Goal: Transaction & Acquisition: Purchase product/service

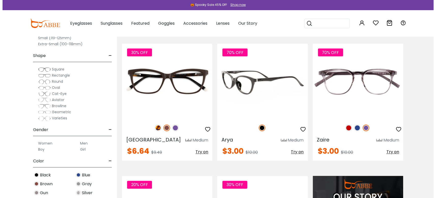
scroll to position [381, 0]
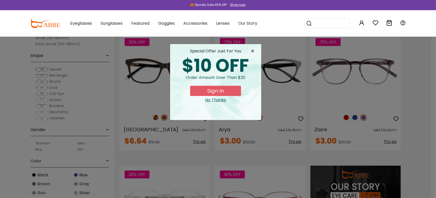
type input "**********"
click at [233, 89] on button "Sign In" at bounding box center [215, 91] width 51 height 10
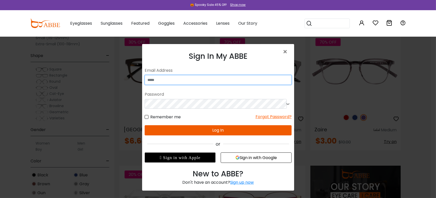
type input "**********"
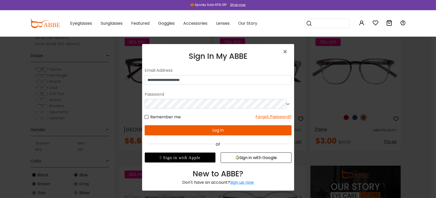
click at [228, 129] on button "Log In" at bounding box center [217, 130] width 147 height 10
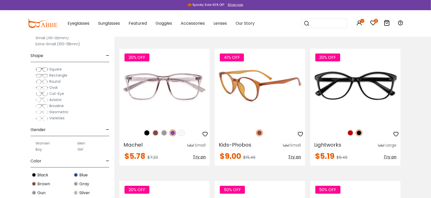
scroll to position [795, 0]
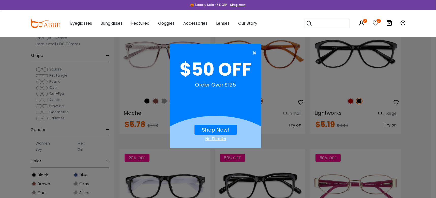
click at [253, 51] on span "×" at bounding box center [256, 53] width 6 height 10
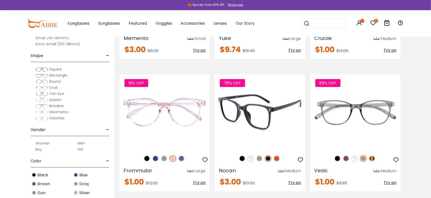
scroll to position [1144, 0]
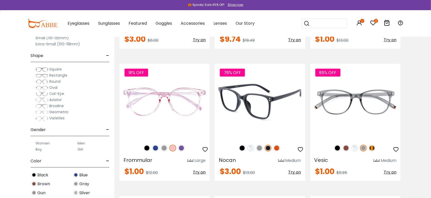
click at [265, 115] on img at bounding box center [260, 101] width 90 height 75
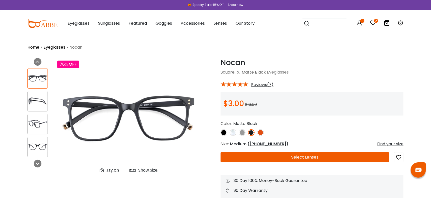
click at [307, 156] on button "Select Lenses" at bounding box center [305, 157] width 169 height 10
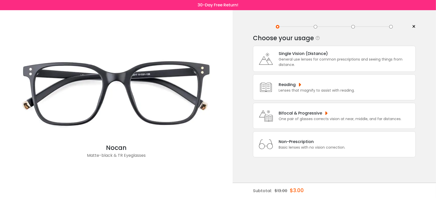
click at [309, 55] on div "Single Vision (Distance)" at bounding box center [346, 53] width 134 height 6
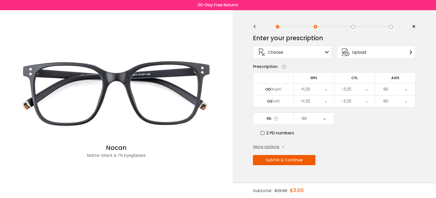
click at [277, 145] on span "More options" at bounding box center [266, 147] width 26 height 6
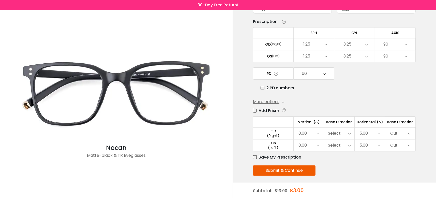
scroll to position [47, 0]
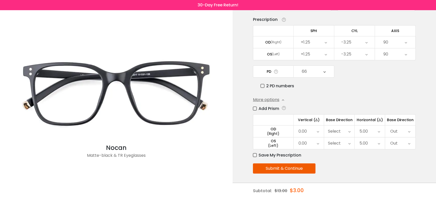
click at [255, 154] on label "Save My Prescription" at bounding box center [277, 155] width 48 height 6
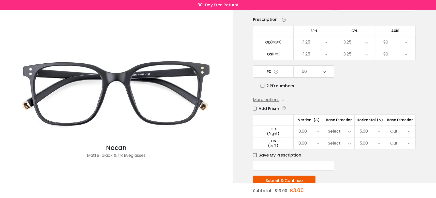
click at [275, 166] on input "text" at bounding box center [293, 166] width 81 height 10
click at [275, 165] on input "text" at bounding box center [293, 166] width 81 height 10
type input "*******"
click at [275, 178] on button "Submit & Continue" at bounding box center [284, 180] width 63 height 10
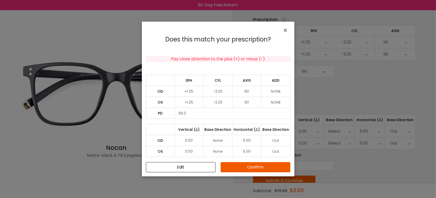
click at [273, 164] on button "Confirm" at bounding box center [256, 167] width 70 height 10
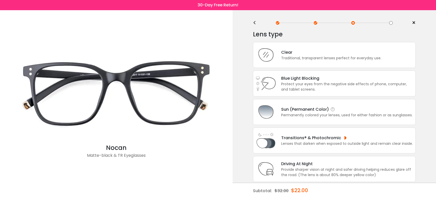
scroll to position [0, 0]
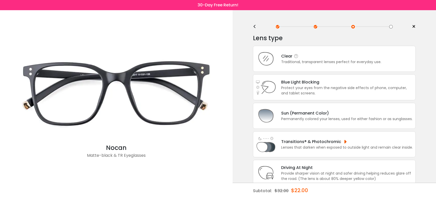
click at [305, 61] on div "Traditional, transparent lenses perfect for everyday use." at bounding box center [331, 61] width 100 height 5
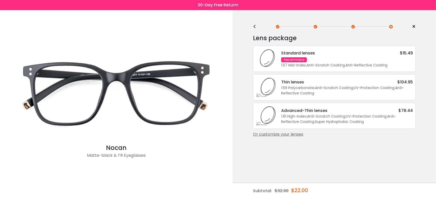
click at [288, 132] on div "Or customize your lenses" at bounding box center [334, 134] width 163 height 6
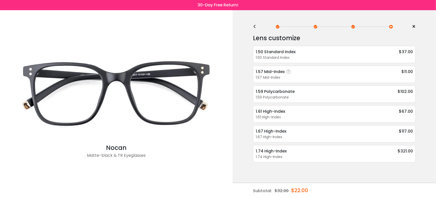
click at [326, 72] on div "1.57 Mid-Index $11.00" at bounding box center [334, 71] width 157 height 6
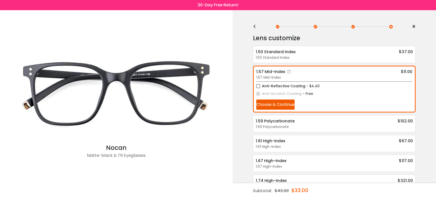
click at [259, 85] on label "Anti-Reflective Coating" at bounding box center [280, 86] width 49 height 6
click at [284, 104] on button "Choose & Continue" at bounding box center [275, 104] width 38 height 10
